Goal: Transaction & Acquisition: Purchase product/service

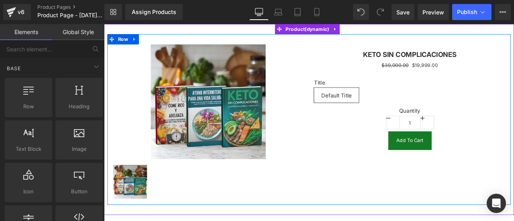
click at [514, 133] on div "Quantity 1" at bounding box center [466, 137] width 227 height 29
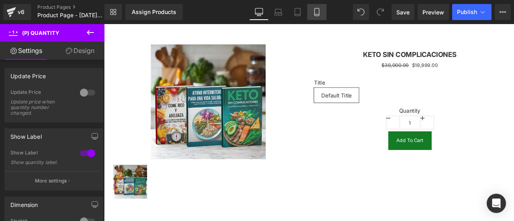
click at [314, 9] on icon at bounding box center [317, 12] width 8 height 8
type input "81"
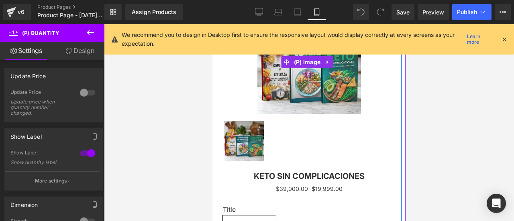
scroll to position [80, 0]
